Goal: Find specific page/section: Find specific page/section

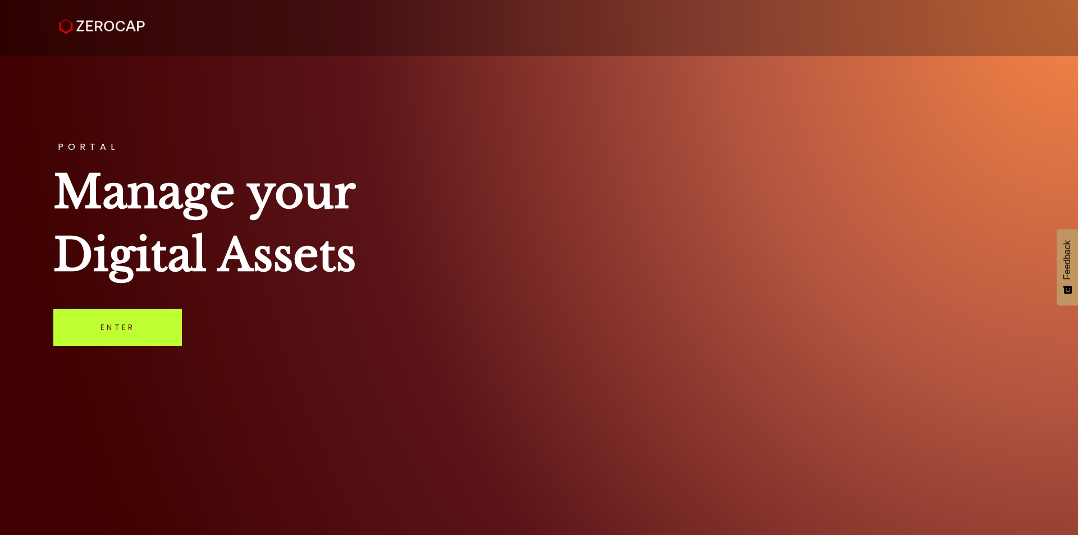
click at [99, 322] on link "Enter" at bounding box center [117, 327] width 129 height 37
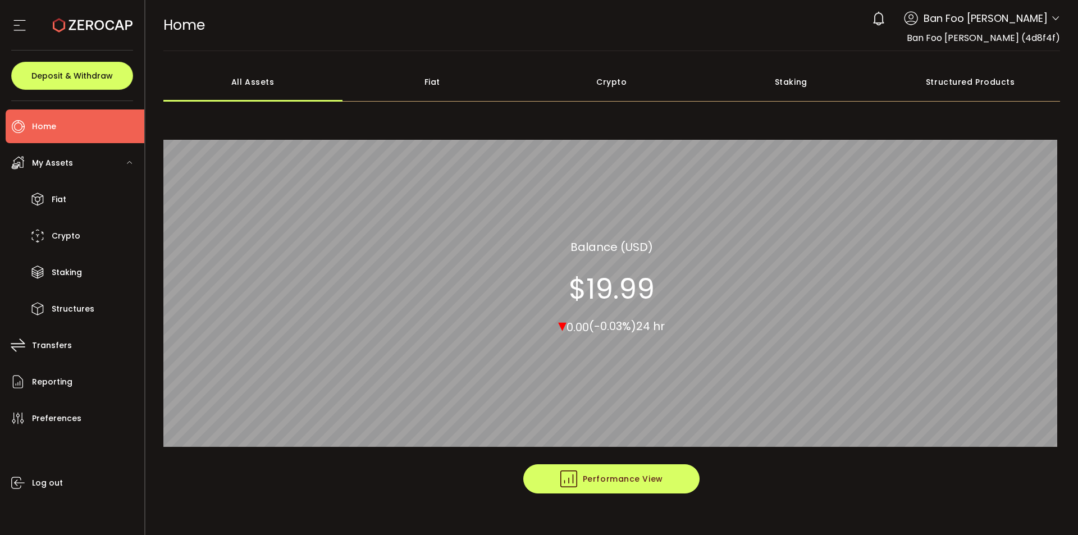
click at [624, 476] on span "Performance View" at bounding box center [611, 478] width 103 height 17
